Goal: Task Accomplishment & Management: Use online tool/utility

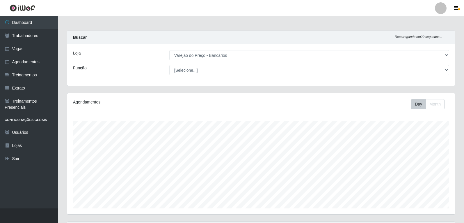
select select "157"
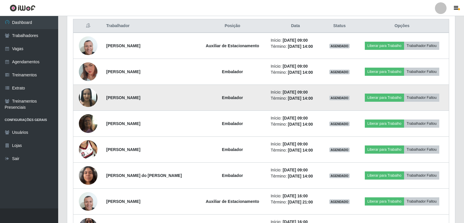
scroll to position [121, 388]
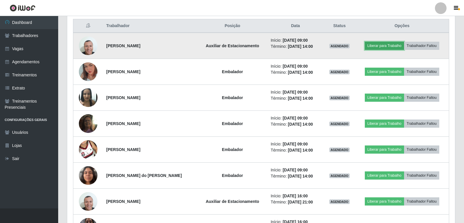
click at [385, 47] on button "Liberar para Trabalho" at bounding box center [384, 46] width 39 height 8
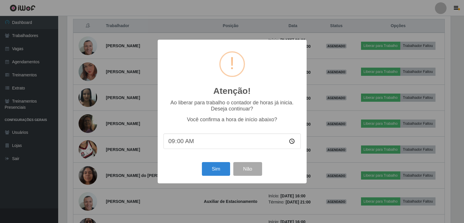
scroll to position [121, 385]
click at [227, 171] on button "Sim" at bounding box center [217, 169] width 28 height 14
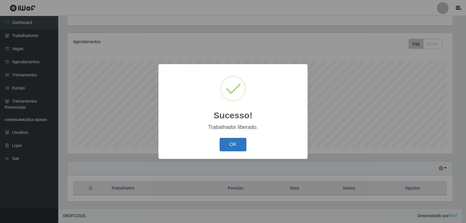
click at [226, 143] on button "OK" at bounding box center [232, 145] width 27 height 14
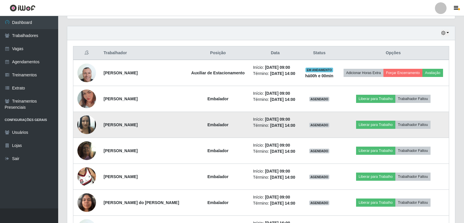
scroll to position [206, 0]
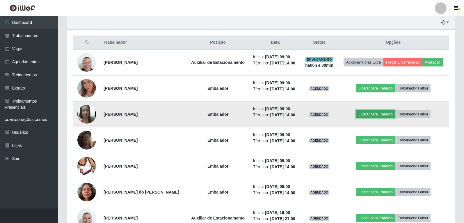
click at [378, 112] on button "Liberar para Trabalho" at bounding box center [375, 114] width 39 height 8
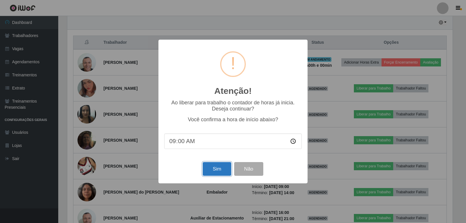
click at [216, 168] on button "Sim" at bounding box center [217, 169] width 28 height 14
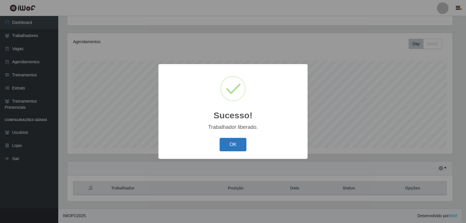
click at [228, 144] on button "OK" at bounding box center [232, 145] width 27 height 14
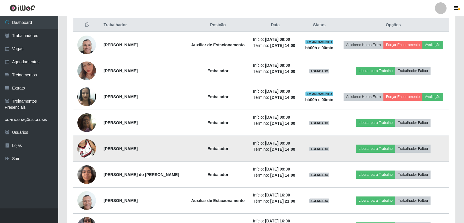
scroll to position [235, 0]
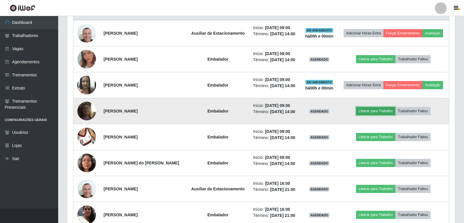
click at [383, 109] on button "Liberar para Trabalho" at bounding box center [375, 111] width 39 height 8
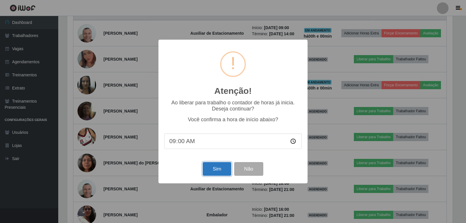
click at [219, 167] on button "Sim" at bounding box center [217, 169] width 28 height 14
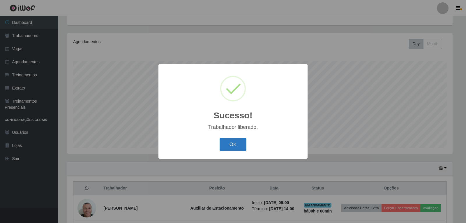
click at [232, 146] on button "OK" at bounding box center [232, 145] width 27 height 14
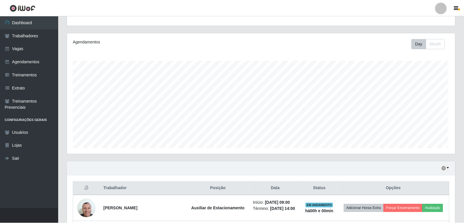
scroll to position [0, 0]
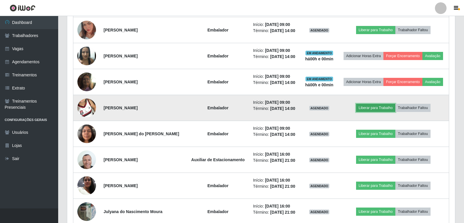
click at [373, 110] on button "Liberar para Trabalho" at bounding box center [375, 108] width 39 height 8
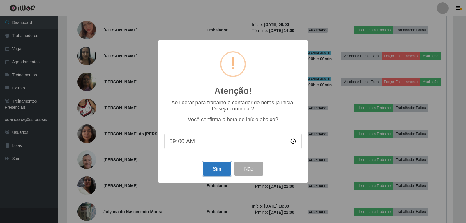
click at [219, 168] on button "Sim" at bounding box center [217, 169] width 28 height 14
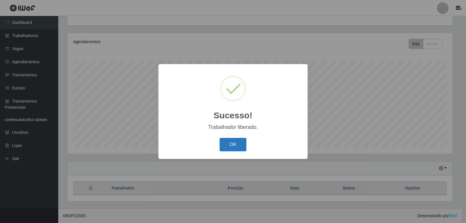
click at [237, 147] on button "OK" at bounding box center [232, 145] width 27 height 14
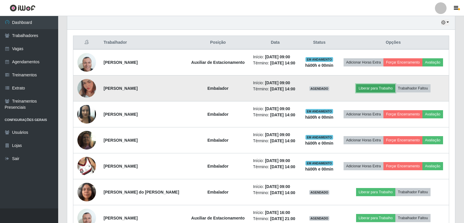
click at [370, 88] on button "Liberar para Trabalho" at bounding box center [375, 88] width 39 height 8
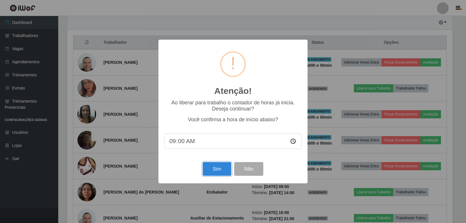
drag, startPoint x: 219, startPoint y: 168, endPoint x: 213, endPoint y: 166, distance: 6.5
click at [217, 168] on button "Sim" at bounding box center [217, 169] width 28 height 14
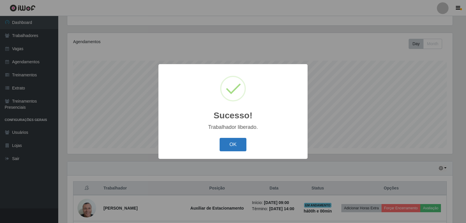
click at [240, 143] on button "OK" at bounding box center [232, 145] width 27 height 14
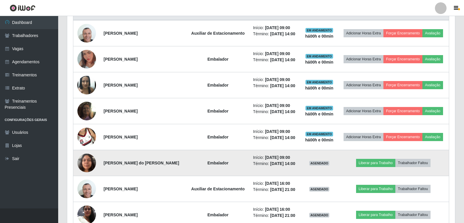
click at [84, 160] on img at bounding box center [86, 162] width 19 height 25
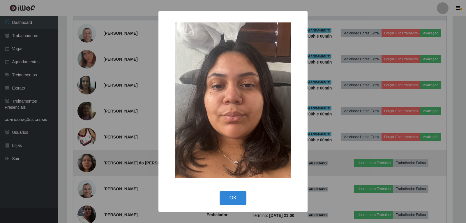
click at [84, 160] on div "× OK Cancel" at bounding box center [233, 111] width 466 height 223
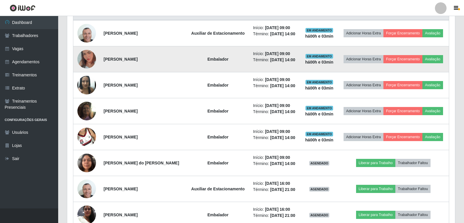
click at [87, 52] on img at bounding box center [86, 58] width 19 height 33
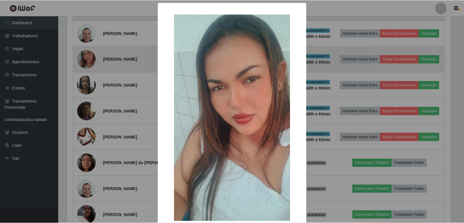
scroll to position [121, 385]
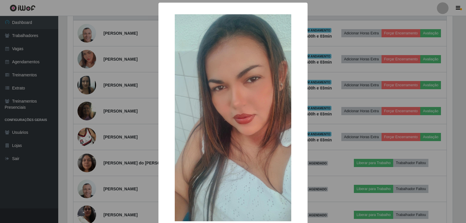
click at [87, 53] on div "× OK Cancel" at bounding box center [233, 111] width 466 height 223
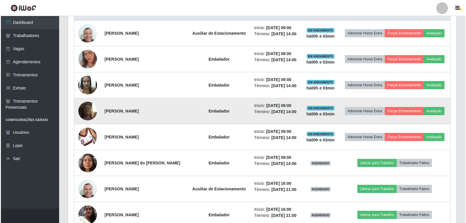
scroll to position [121, 388]
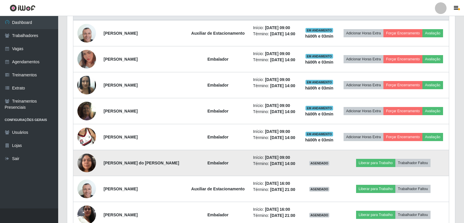
click at [84, 161] on img at bounding box center [86, 162] width 19 height 25
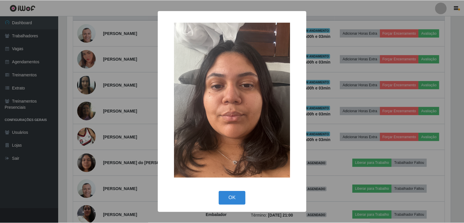
scroll to position [121, 385]
click at [84, 161] on div "× OK Cancel" at bounding box center [233, 111] width 466 height 223
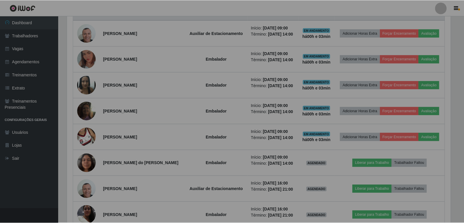
scroll to position [121, 388]
